Goal: Find specific page/section: Find specific page/section

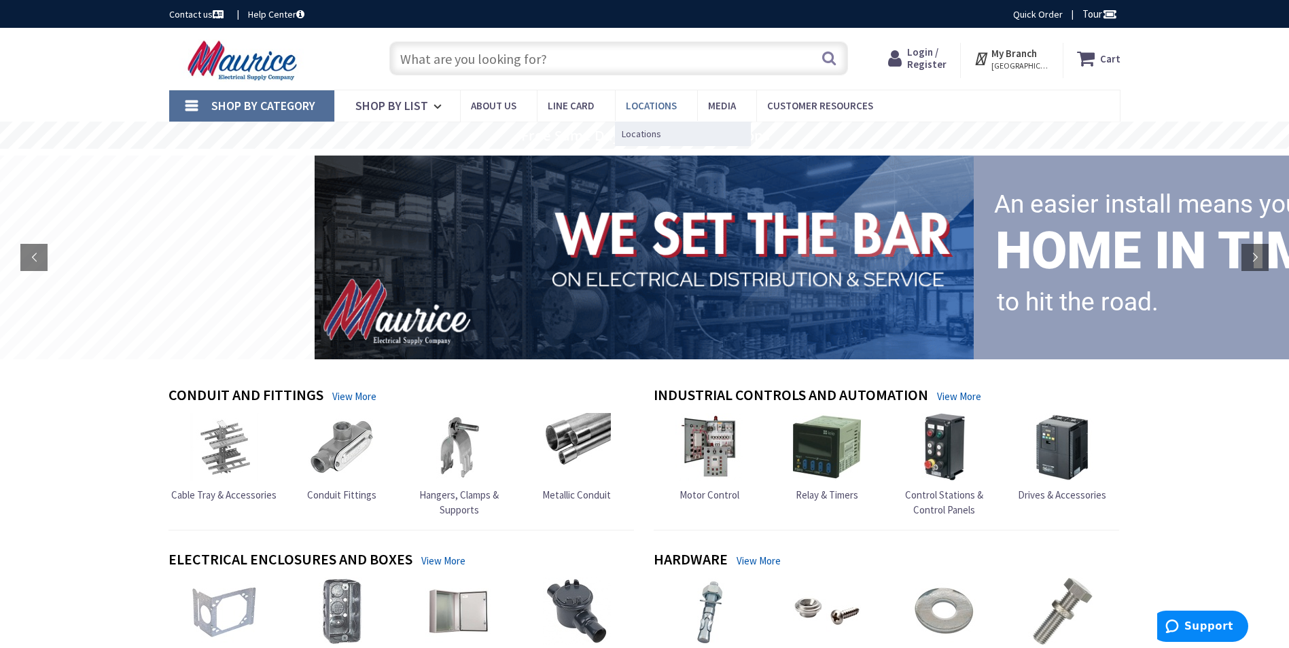
click at [649, 107] on span "Locations" at bounding box center [651, 105] width 51 height 13
click at [641, 136] on span "Locations" at bounding box center [641, 134] width 39 height 14
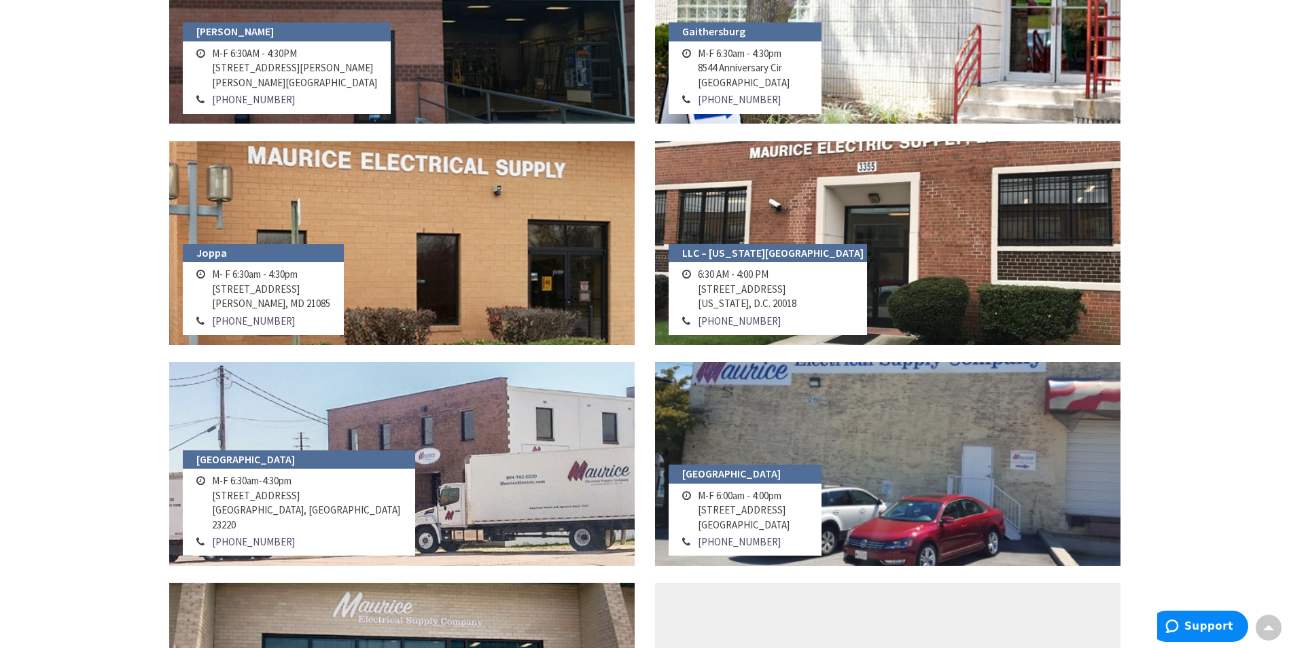
scroll to position [1020, 0]
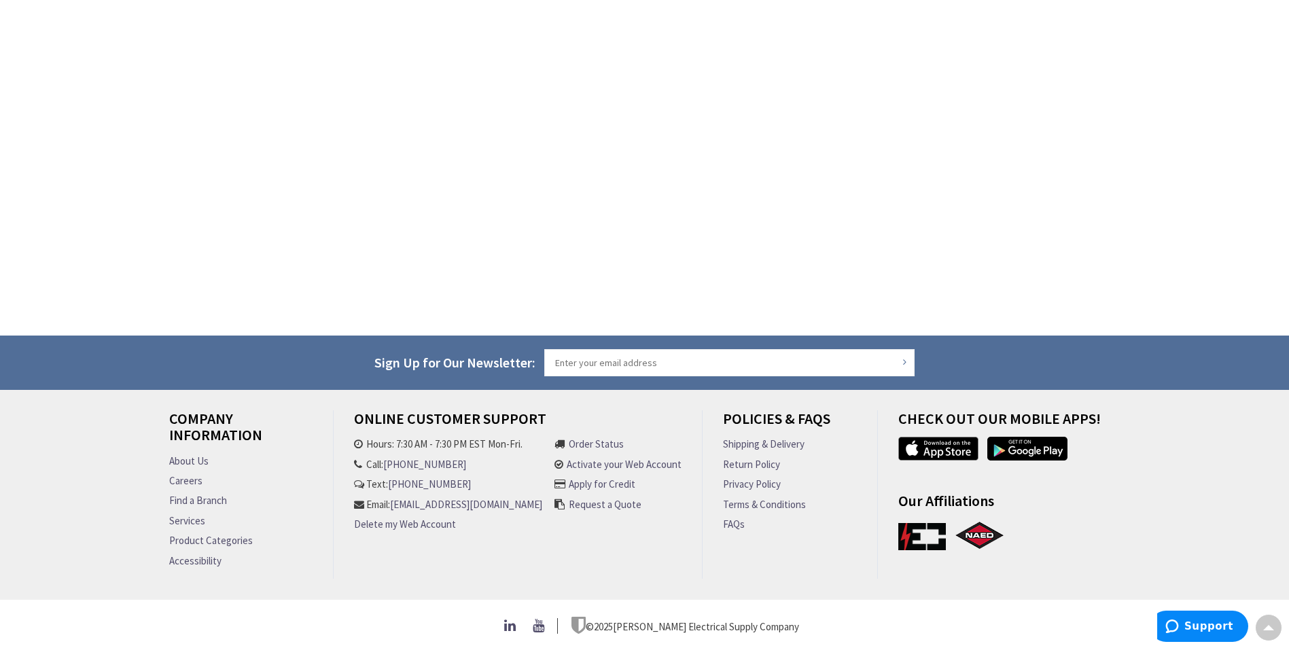
scroll to position [99, 0]
